Goal: Task Accomplishment & Management: Manage account settings

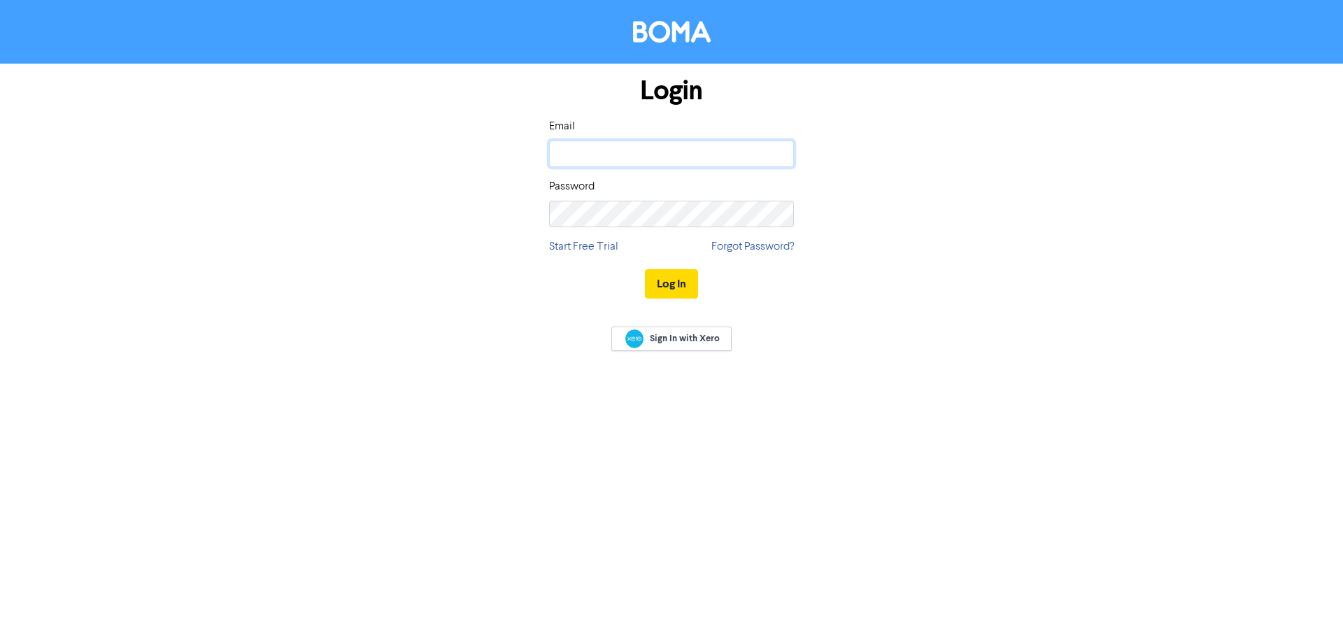
drag, startPoint x: 0, startPoint y: 0, endPoint x: 582, endPoint y: 153, distance: 601.7
click at [580, 155] on input "email" at bounding box center [671, 154] width 245 height 27
type input "[PERSON_NAME][EMAIL_ADDRESS][DOMAIN_NAME]"
click at [672, 289] on button "Log In" at bounding box center [671, 283] width 53 height 29
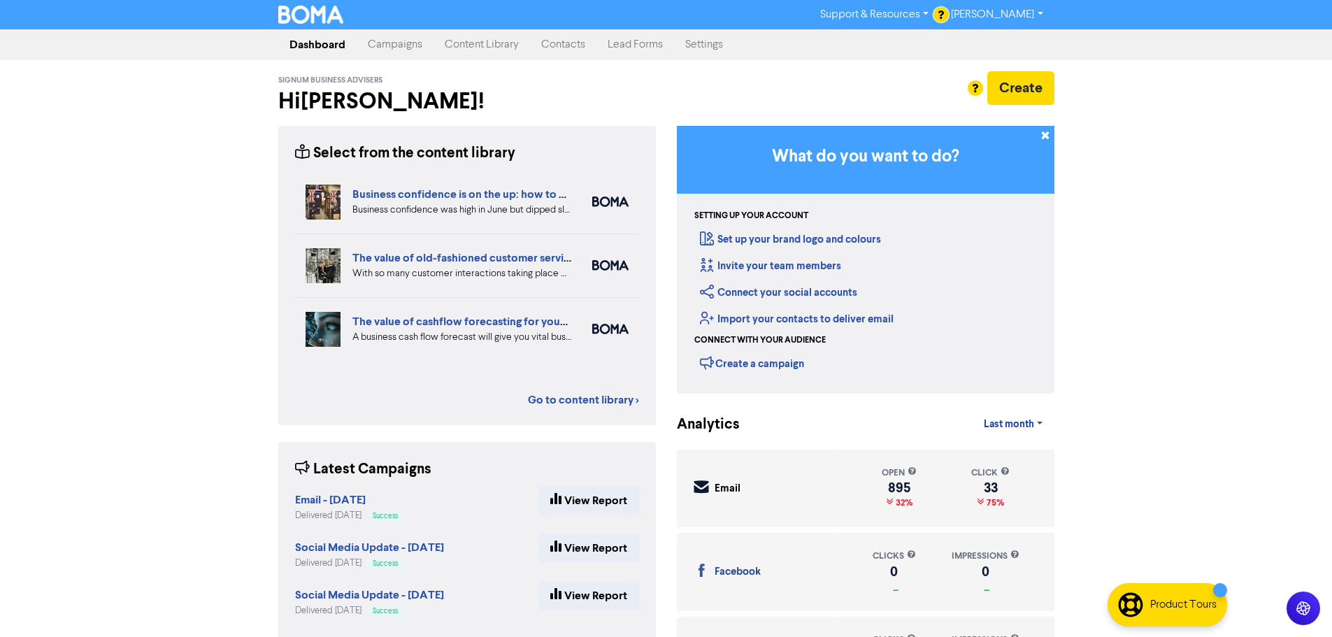
click at [710, 45] on link "Settings" at bounding box center [704, 45] width 60 height 28
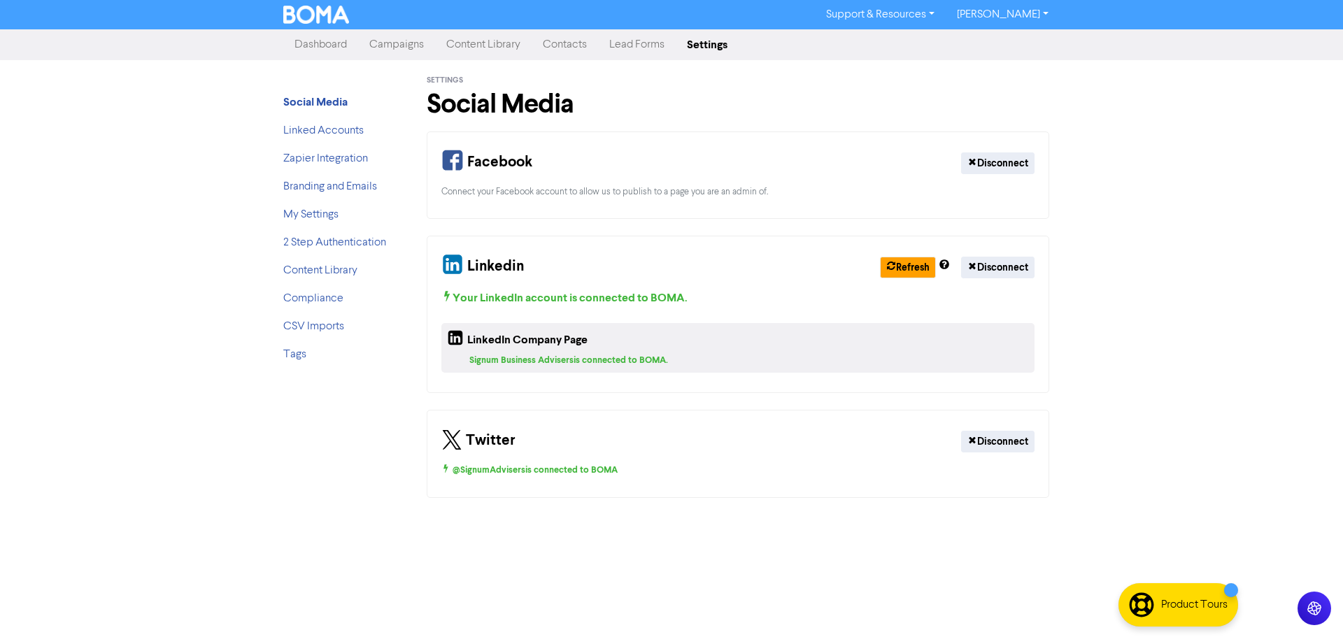
click at [311, 46] on link "Dashboard" at bounding box center [320, 45] width 75 height 28
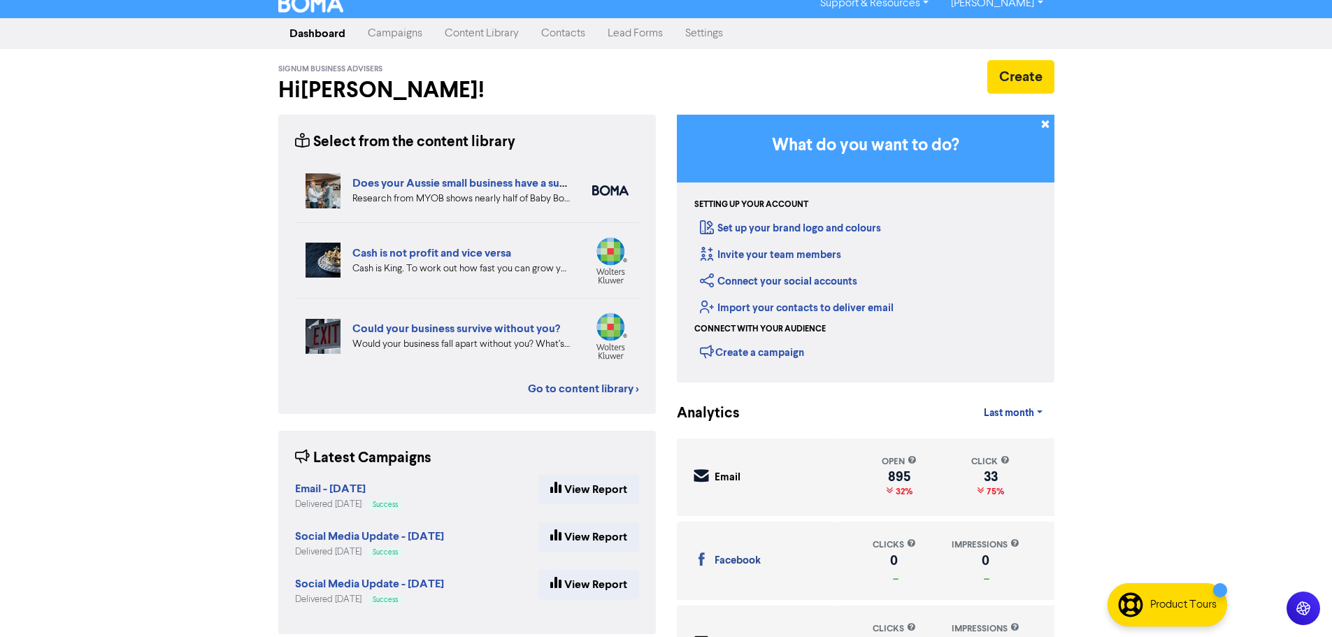
scroll to position [8, 0]
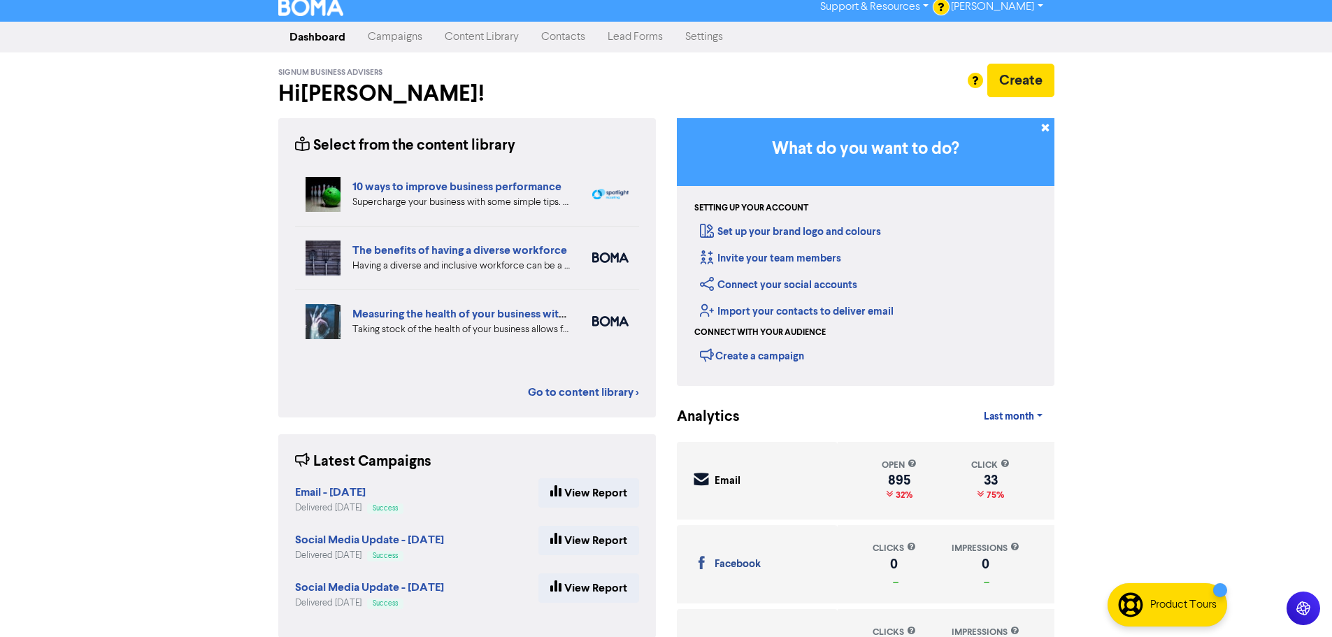
click at [721, 37] on link "Settings" at bounding box center [704, 37] width 60 height 28
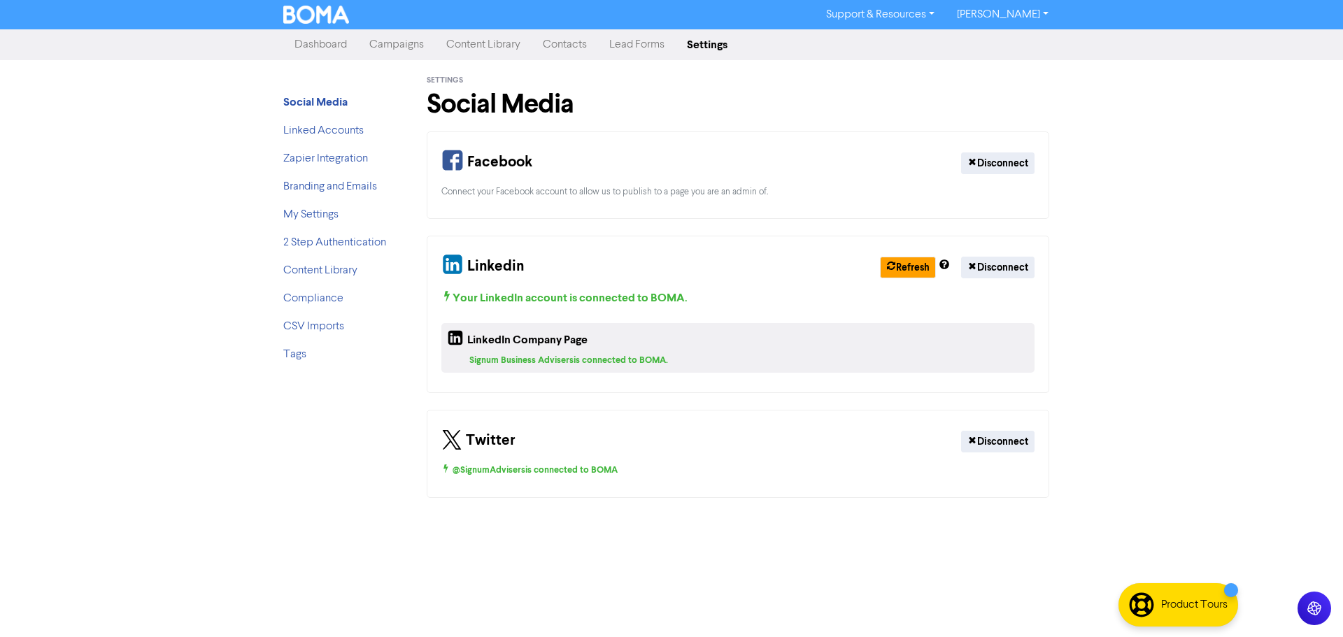
click at [574, 48] on link "Contacts" at bounding box center [565, 45] width 66 height 28
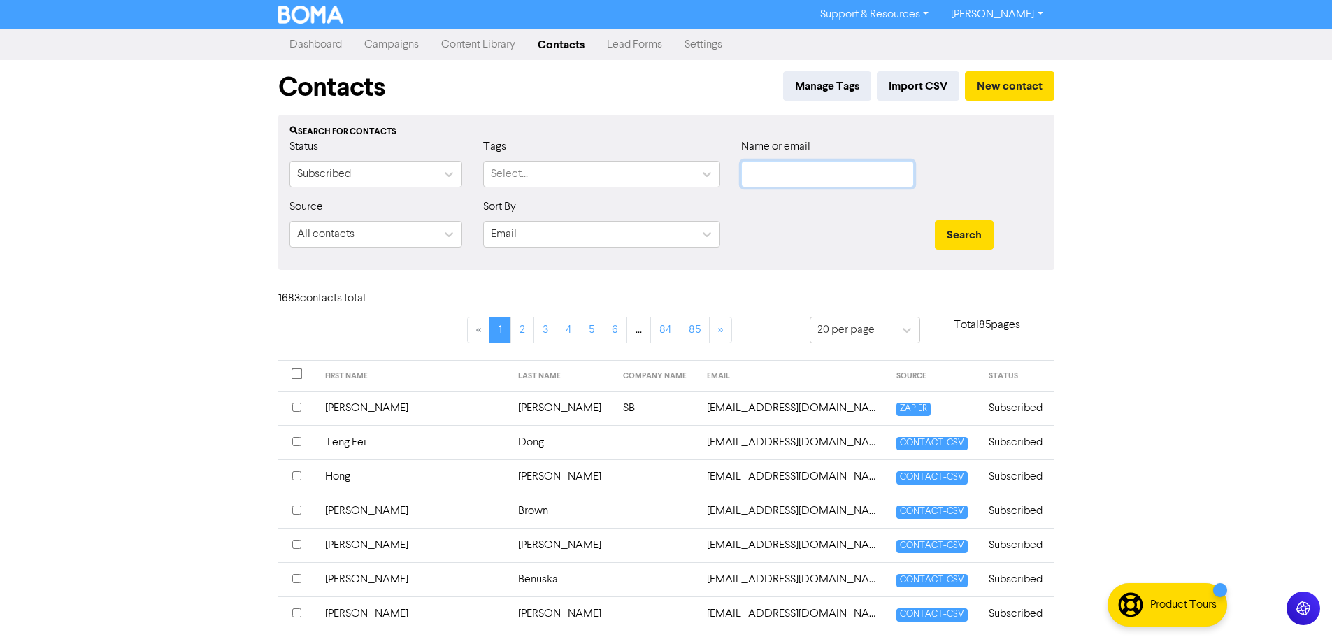
click at [762, 180] on input "text" at bounding box center [827, 174] width 173 height 27
type input "[PERSON_NAME]"
click at [975, 243] on button "Search" at bounding box center [964, 234] width 59 height 29
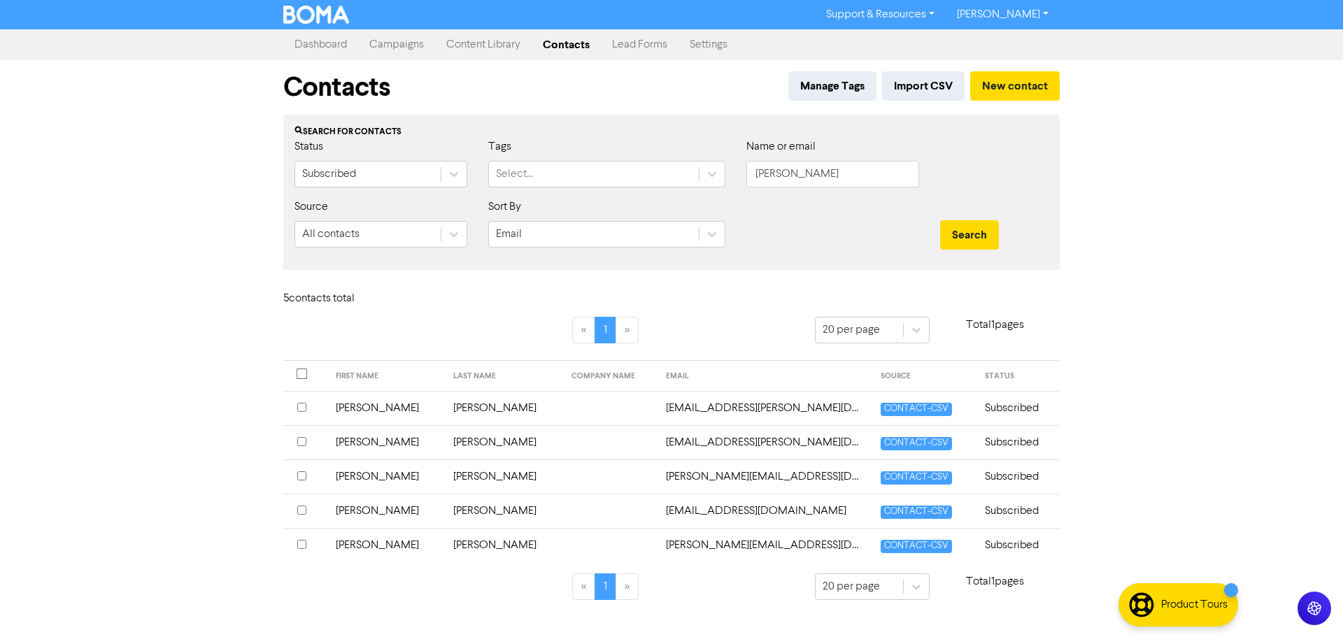
click at [301, 445] on input "checkbox" at bounding box center [301, 441] width 9 height 9
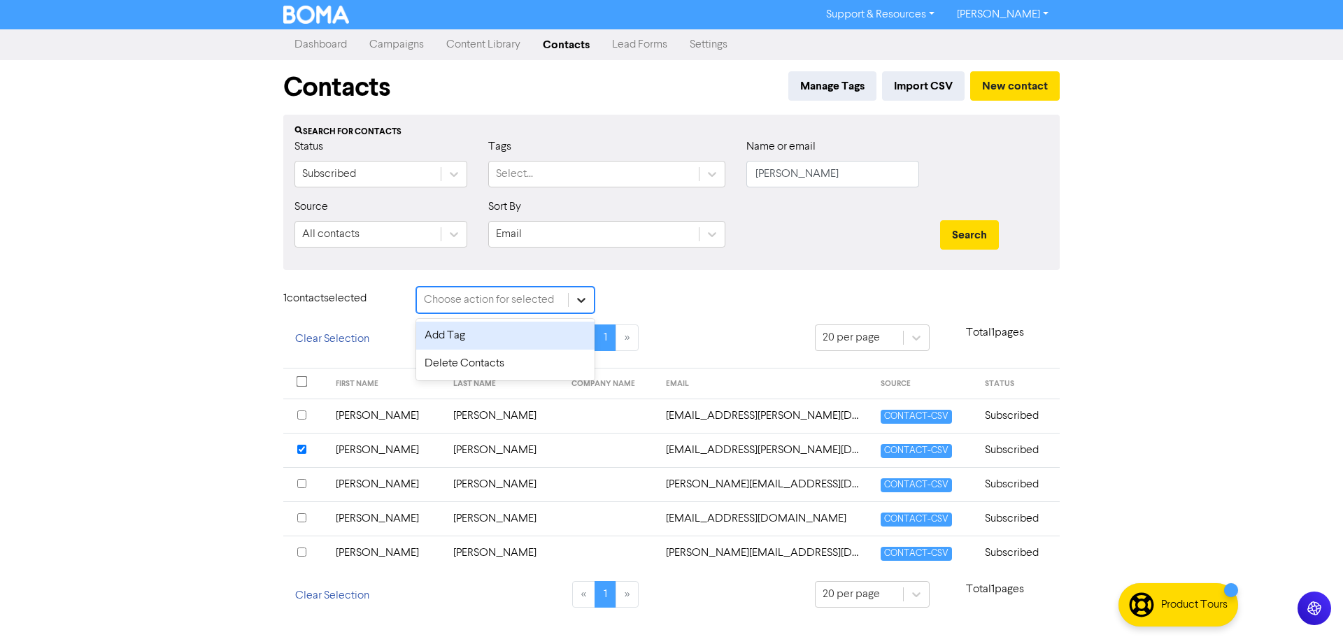
click at [578, 304] on icon at bounding box center [581, 300] width 14 height 14
drag, startPoint x: 533, startPoint y: 363, endPoint x: 529, endPoint y: 371, distance: 8.5
click at [532, 363] on div "Delete Contacts" at bounding box center [505, 364] width 178 height 28
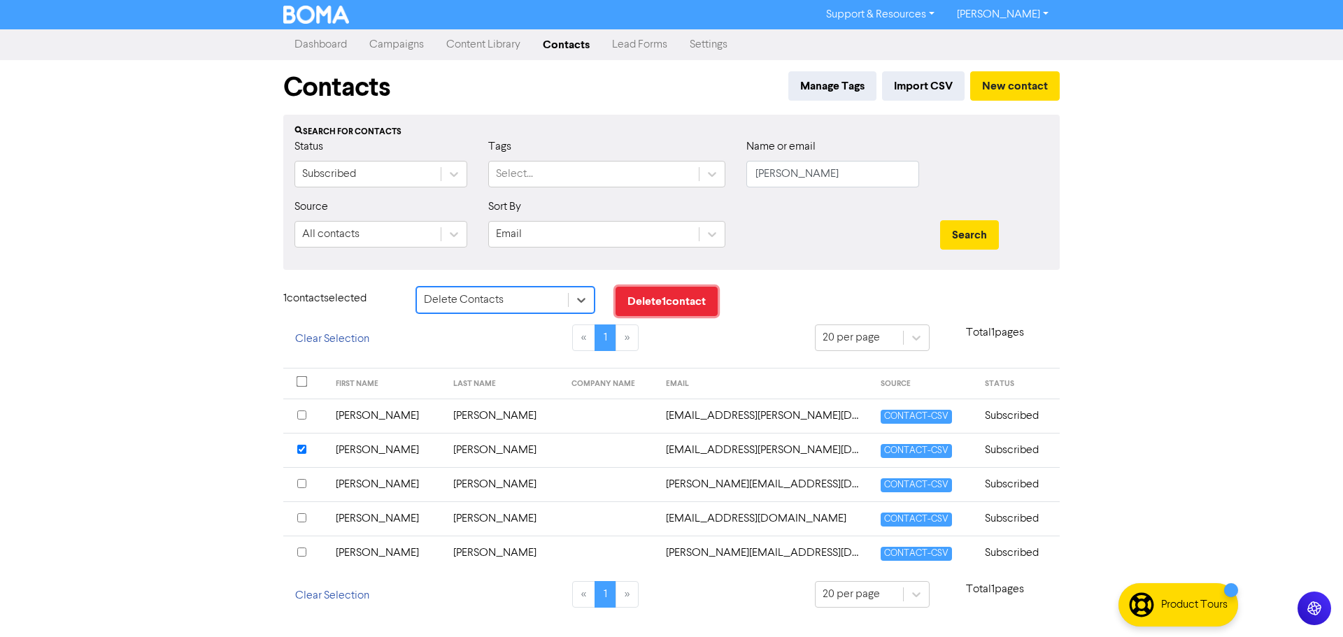
click at [678, 307] on button "Delete 1 contact" at bounding box center [666, 301] width 102 height 29
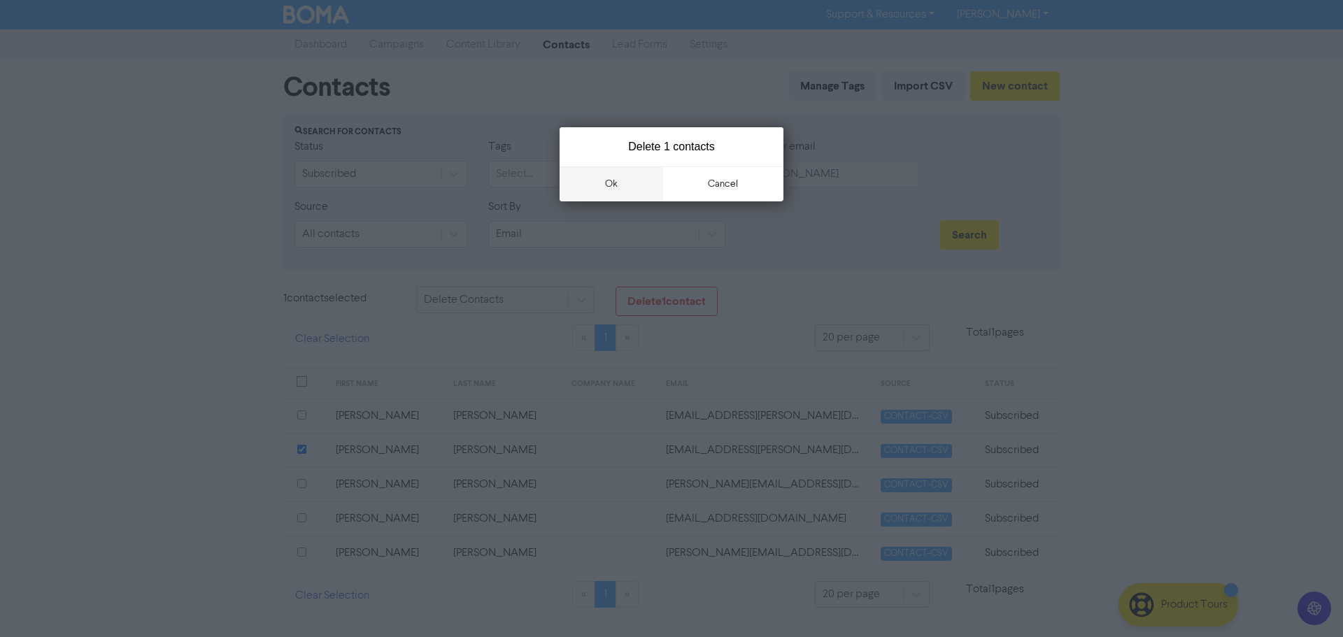
click at [613, 186] on button "ok" at bounding box center [612, 183] width 104 height 35
